Goal: Find specific page/section: Find specific page/section

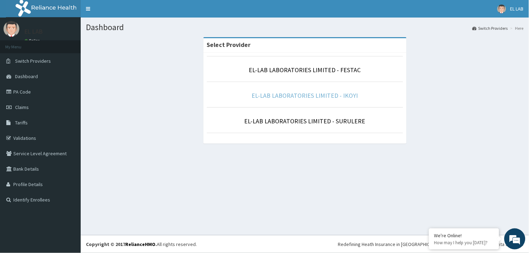
click at [278, 93] on link "EL-LAB LABORATORIES LIMITED - IKOYI" at bounding box center [305, 95] width 106 height 8
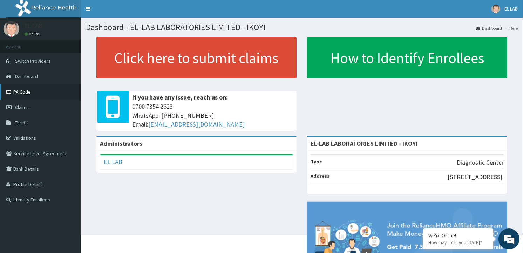
click at [27, 95] on link "PA Code" at bounding box center [40, 91] width 81 height 15
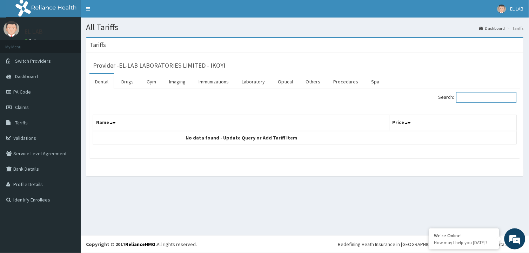
click at [465, 97] on input "Search:" at bounding box center [486, 97] width 60 height 11
click at [173, 84] on link "Imaging" at bounding box center [177, 81] width 28 height 15
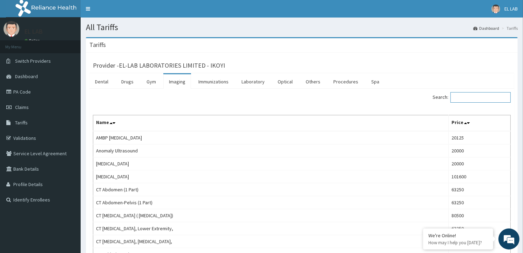
click at [467, 97] on input "Search:" at bounding box center [480, 97] width 60 height 11
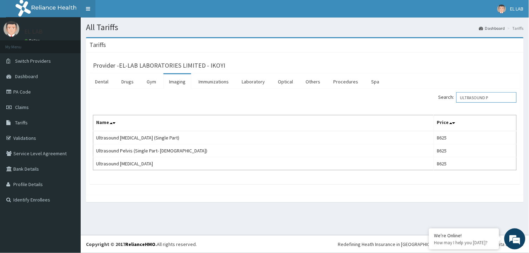
type input "ULTRASOUND P"
click at [27, 94] on link "PA Code" at bounding box center [40, 91] width 81 height 15
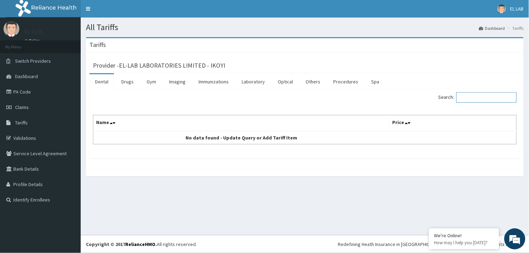
click at [468, 97] on input "Search:" at bounding box center [486, 97] width 60 height 11
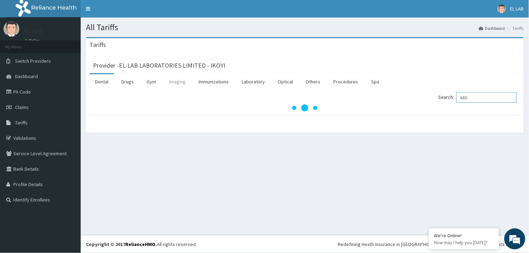
type input "ABD"
click at [176, 82] on link "Imaging" at bounding box center [177, 81] width 28 height 15
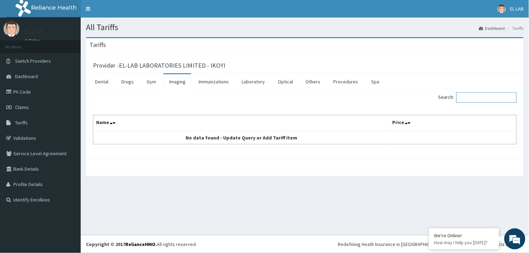
click at [475, 96] on input "Search:" at bounding box center [486, 97] width 60 height 11
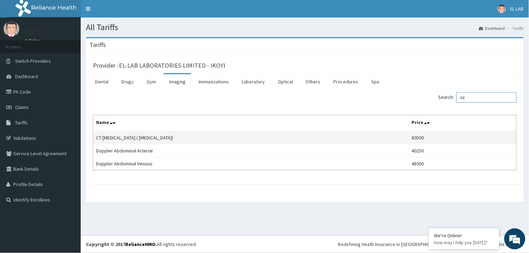
type input "A"
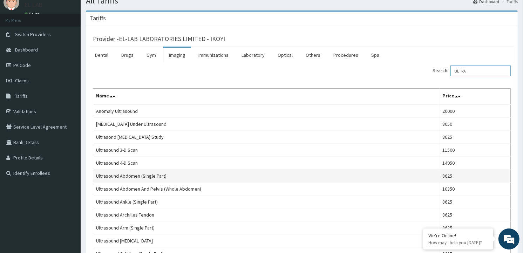
scroll to position [39, 0]
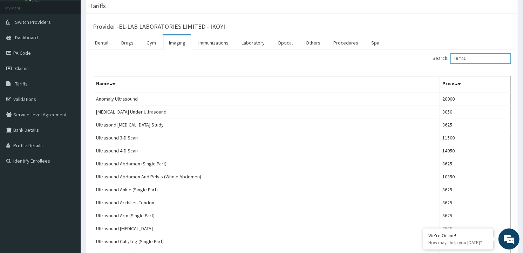
type input "ULTRA"
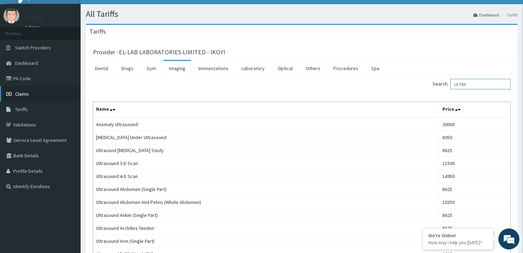
scroll to position [0, 0]
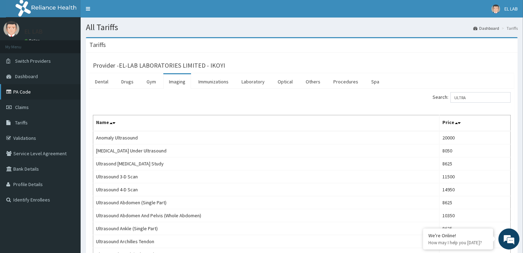
click at [26, 89] on link "PA Code" at bounding box center [40, 91] width 81 height 15
